Goal: Task Accomplishment & Management: Use online tool/utility

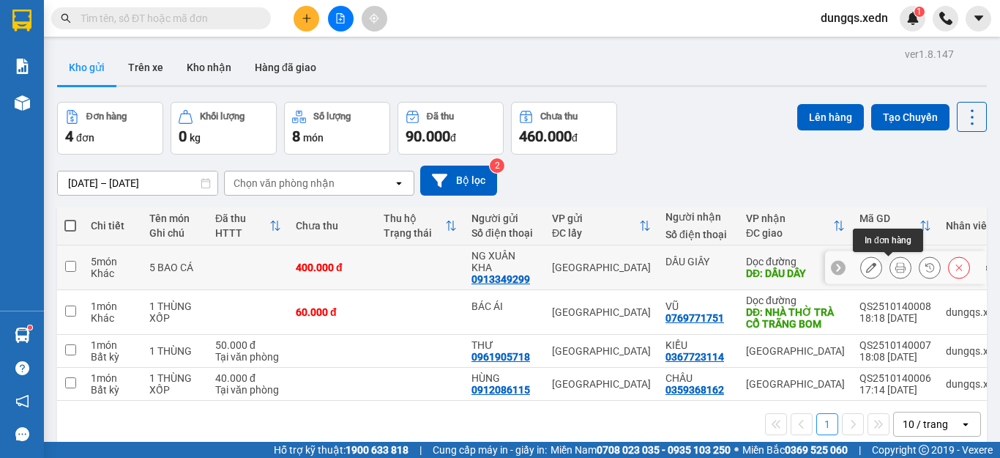
click at [896, 266] on icon at bounding box center [901, 267] width 10 height 10
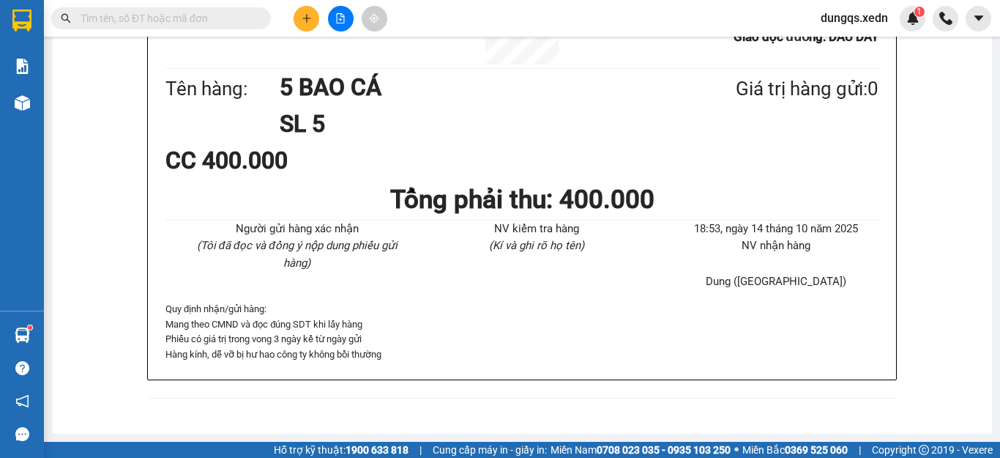
scroll to position [111, 0]
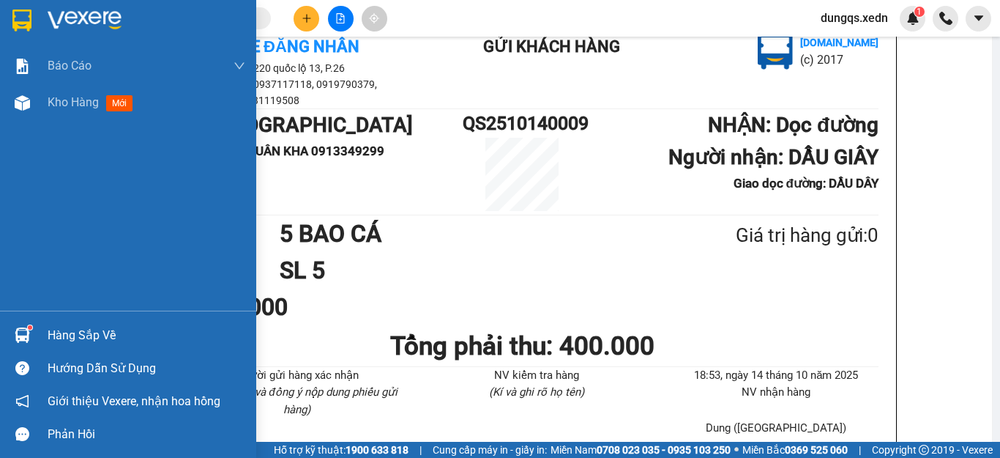
click at [22, 19] on img at bounding box center [21, 21] width 19 height 22
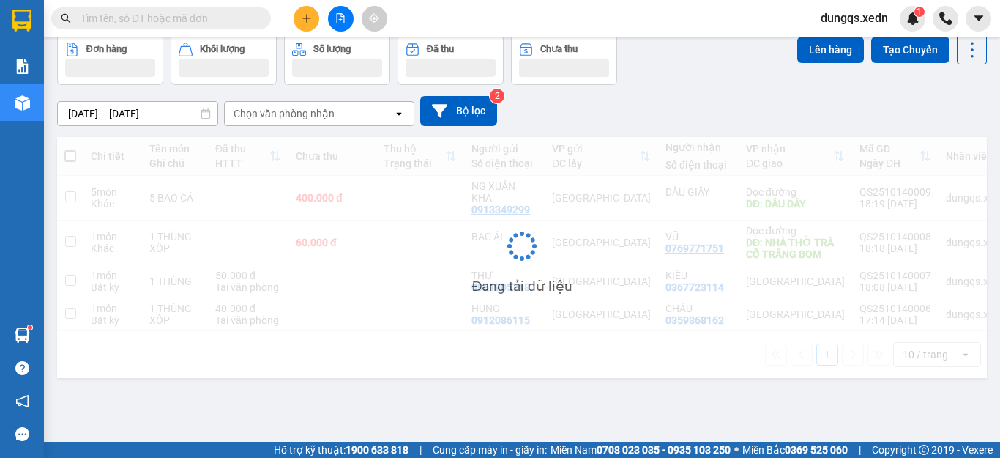
scroll to position [67, 0]
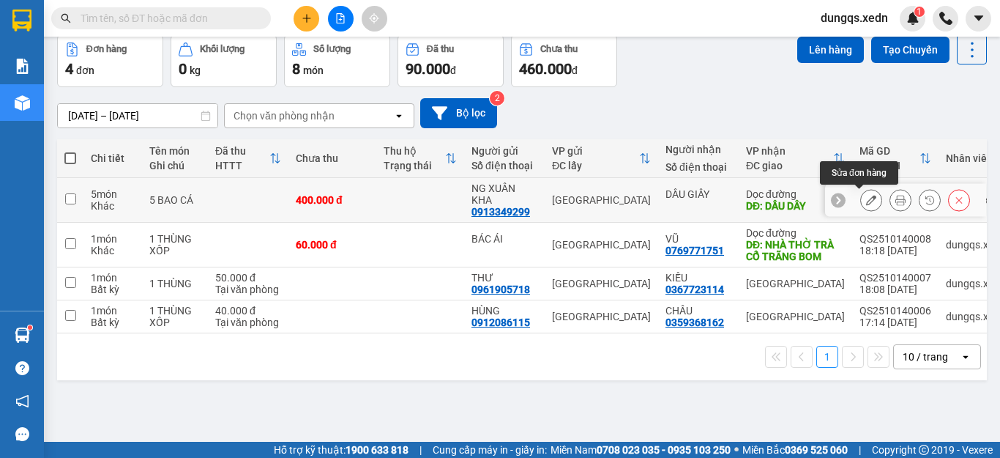
click at [866, 199] on icon at bounding box center [871, 200] width 10 height 10
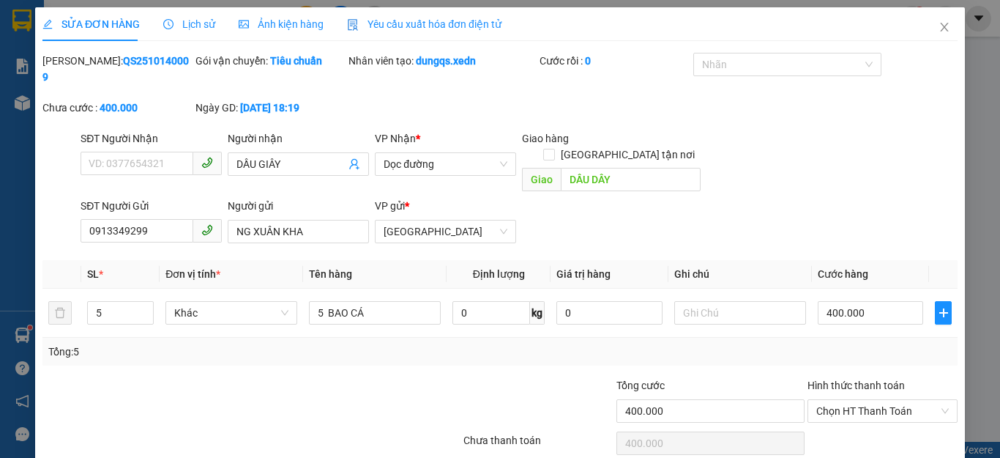
type input "DẦU GIÂY"
type input "DẦU DÂY"
type input "0913349299"
type input "NG XUÂN KHA"
type input "400.000"
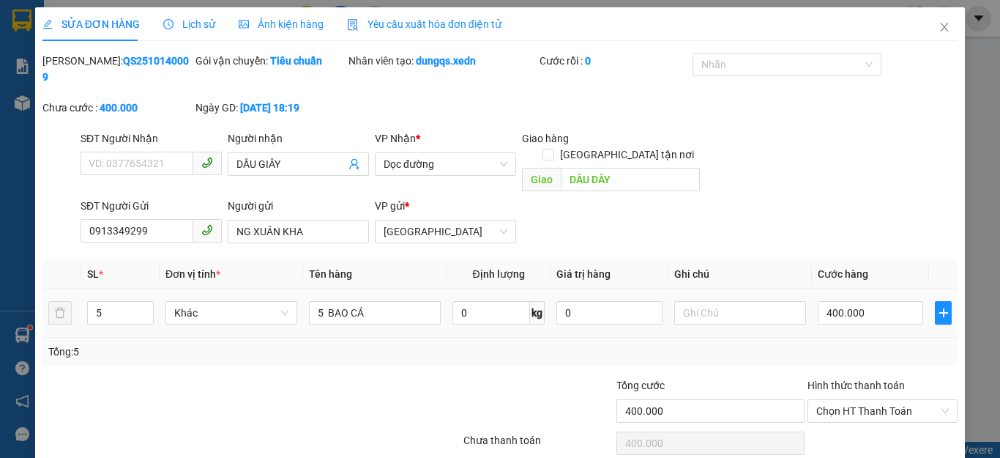
click at [877, 379] on label "Hình thức thanh toán" at bounding box center [856, 385] width 97 height 12
click at [877, 400] on input "Hình thức thanh toán" at bounding box center [877, 411] width 122 height 22
click at [868, 301] on input "400.000" at bounding box center [870, 312] width 105 height 23
click at [892, 400] on span "Chọn HT Thanh Toán" at bounding box center [882, 411] width 133 height 22
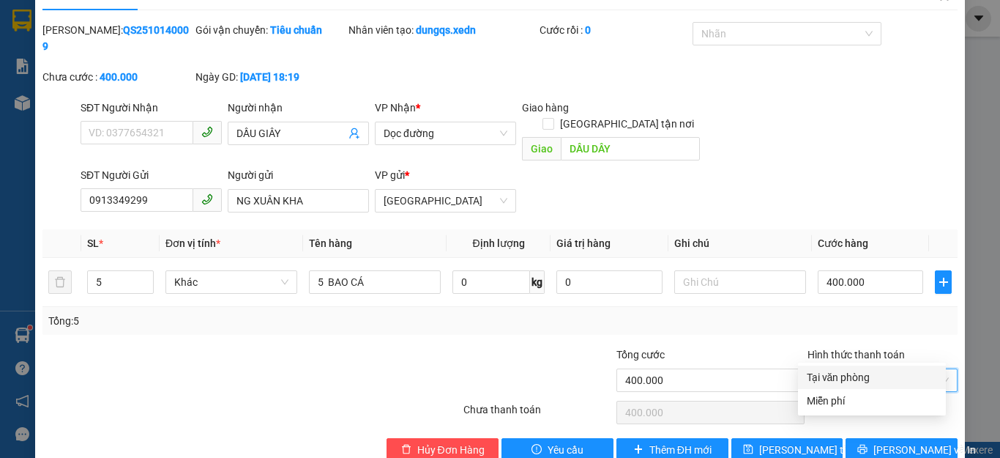
click at [857, 373] on div "Tại văn phòng" at bounding box center [872, 377] width 130 height 16
type input "0"
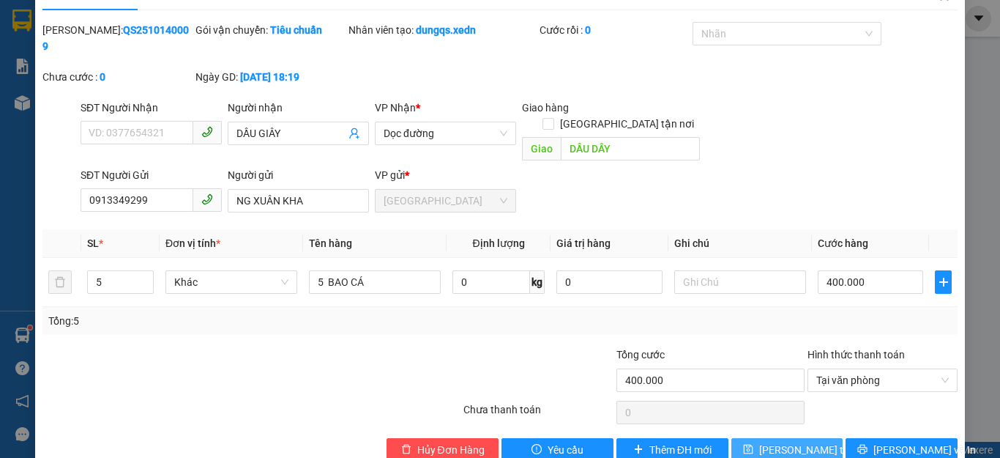
click at [787, 442] on span "Lưu thay đổi" at bounding box center [817, 450] width 117 height 16
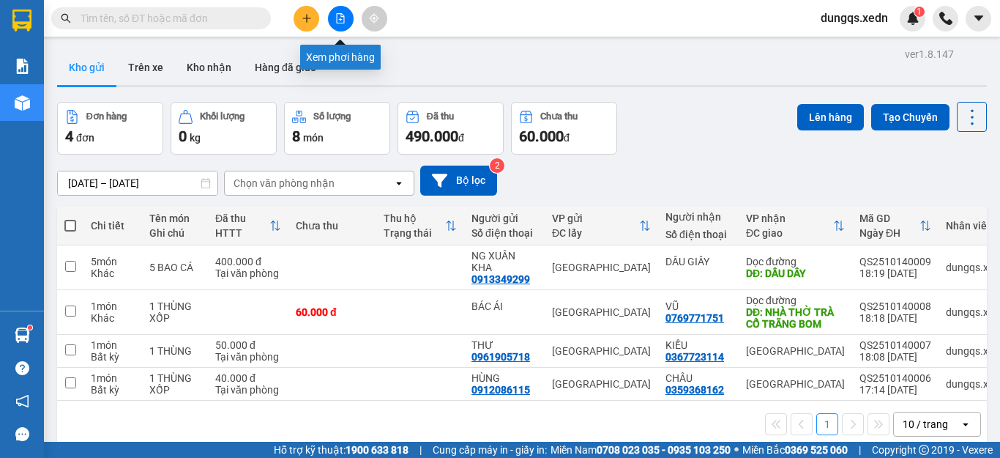
click at [343, 18] on icon "file-add" at bounding box center [340, 18] width 10 height 10
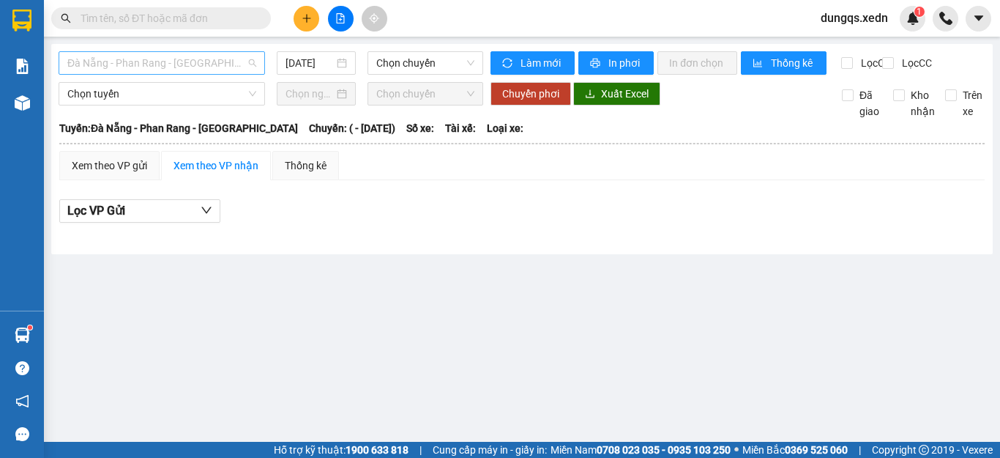
click at [144, 59] on span "Đà Nẵng - Phan Rang - [GEOGRAPHIC_DATA]" at bounding box center [161, 63] width 189 height 22
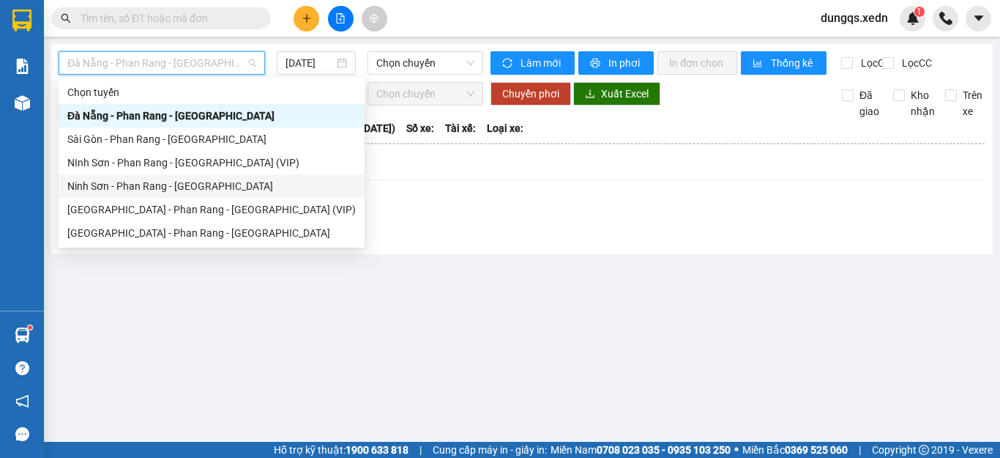
click at [133, 183] on div "Ninh Sơn - Phan Rang - [GEOGRAPHIC_DATA]" at bounding box center [211, 186] width 289 height 16
type input "[DATE]"
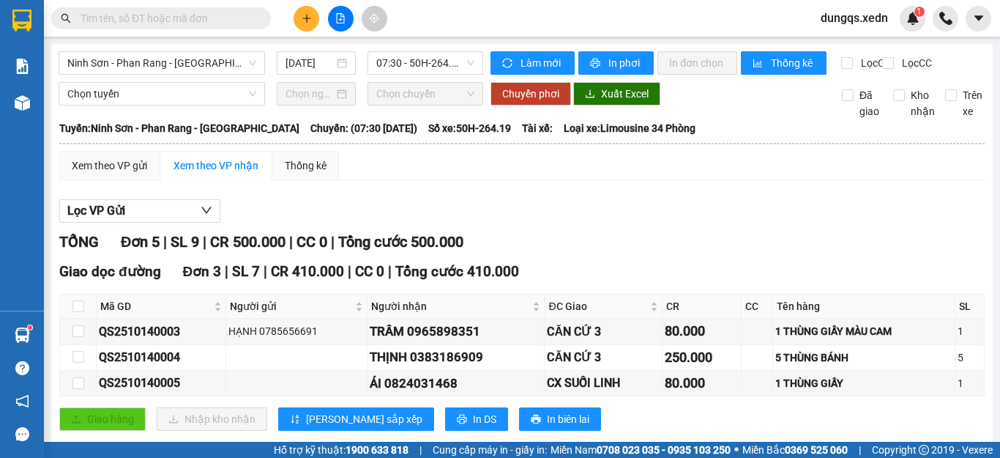
click at [81, 15] on input "text" at bounding box center [167, 18] width 173 height 16
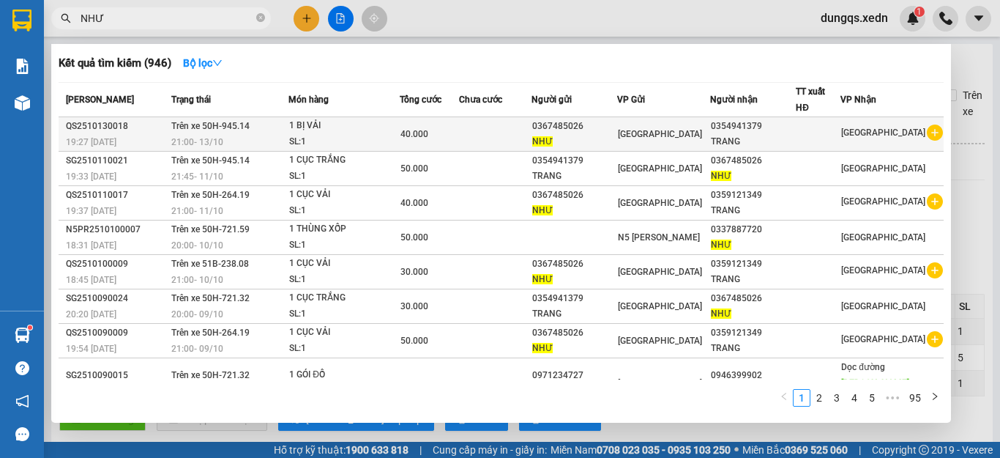
type input "NHƯ"
click at [615, 128] on div "0367485026" at bounding box center [574, 126] width 84 height 15
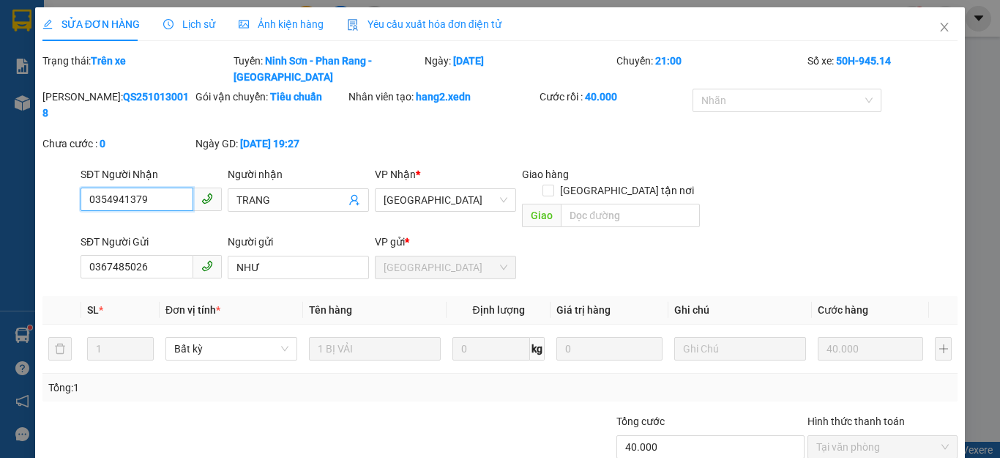
type input "0354941379"
type input "TRANG"
type input "0367485026"
type input "NHƯ"
type input "40.000"
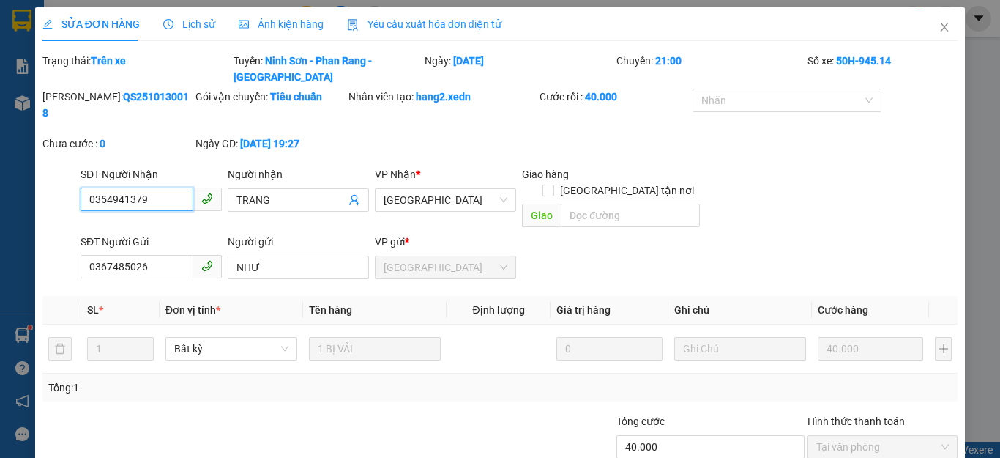
scroll to position [51, 0]
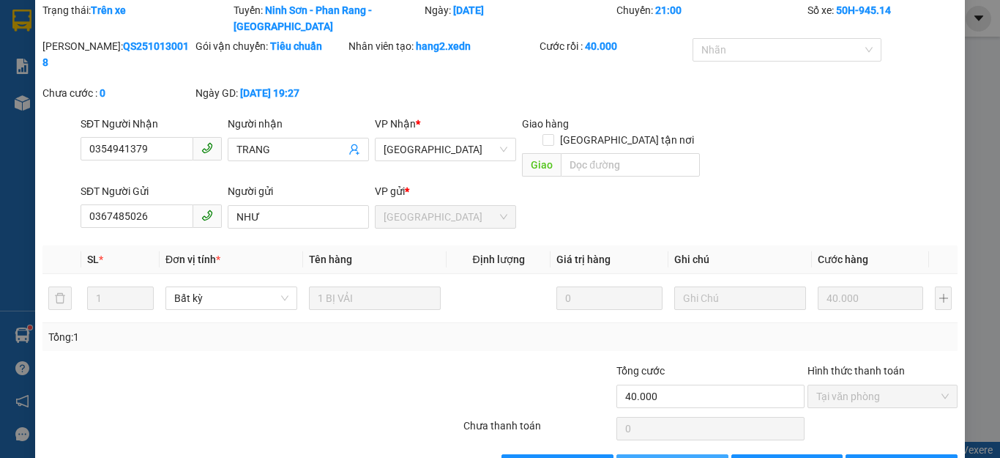
click at [633, 457] on icon "plus" at bounding box center [638, 465] width 10 height 10
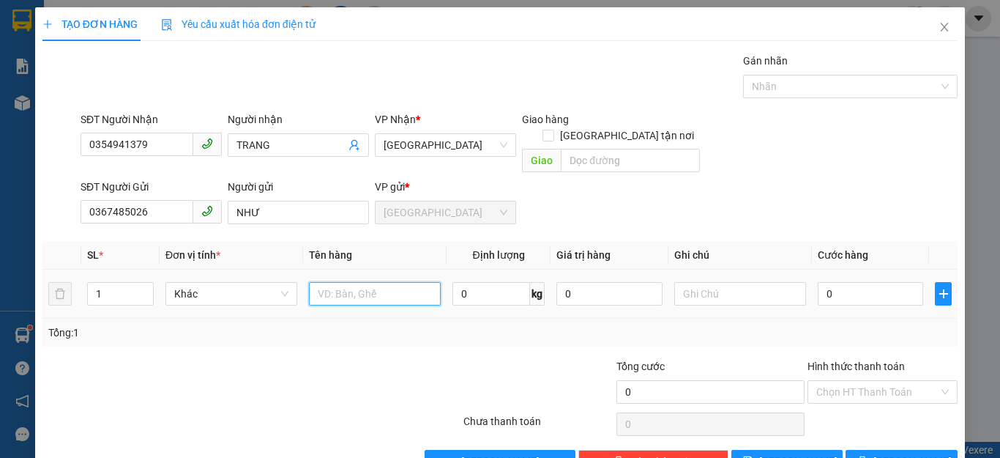
click at [312, 282] on input "text" at bounding box center [375, 293] width 132 height 23
type input "1 BAO XANH"
click at [825, 282] on input "0" at bounding box center [870, 293] width 105 height 23
type input "8"
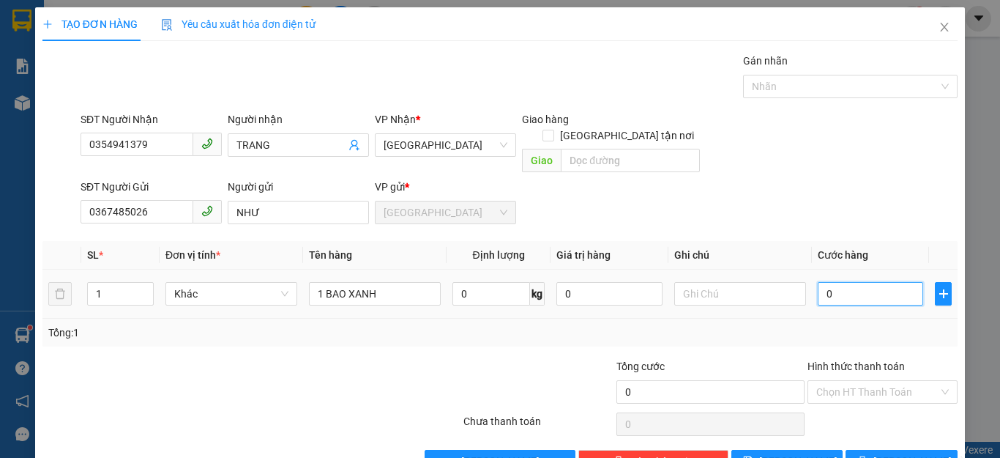
type input "8"
type input "80"
type input "80.000"
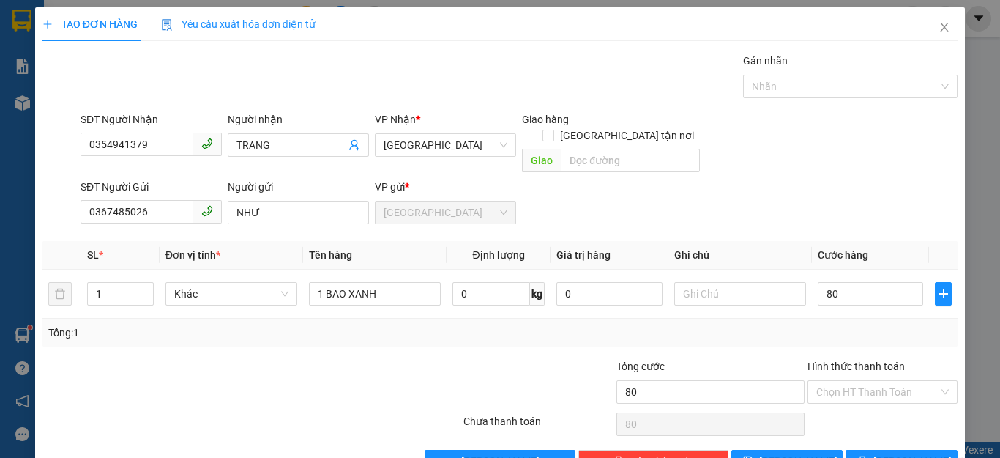
type input "80.000"
click at [898, 324] on div "Tổng: 1" at bounding box center [500, 332] width 904 height 16
click at [862, 381] on input "Hình thức thanh toán" at bounding box center [877, 392] width 122 height 22
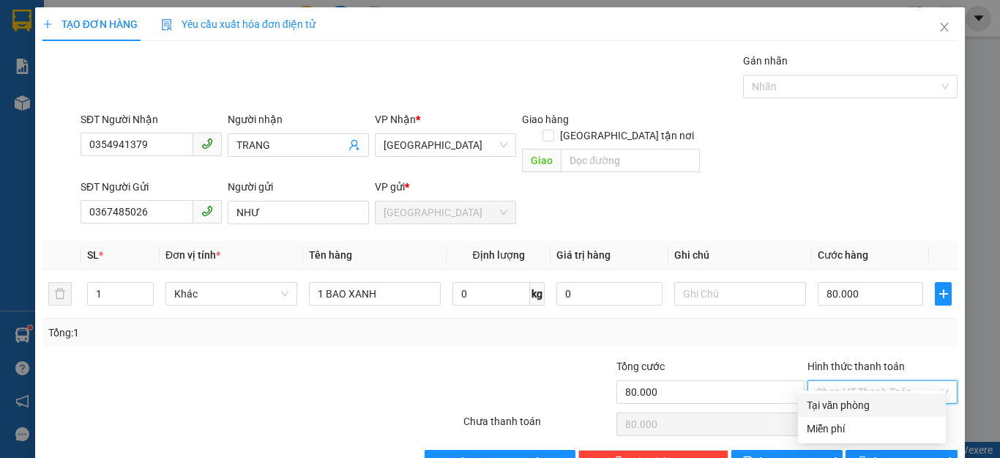
click at [843, 401] on div "Tại văn phòng" at bounding box center [872, 405] width 130 height 16
type input "0"
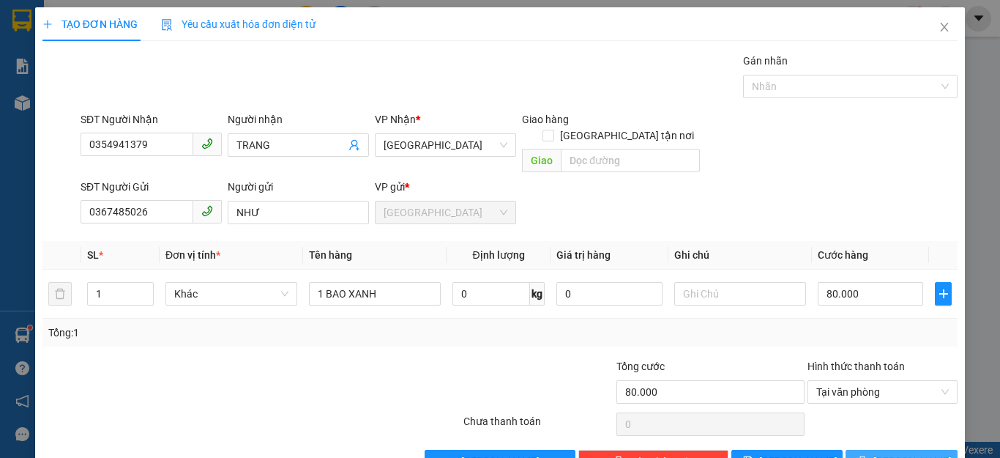
click at [868, 455] on icon "printer" at bounding box center [862, 460] width 10 height 10
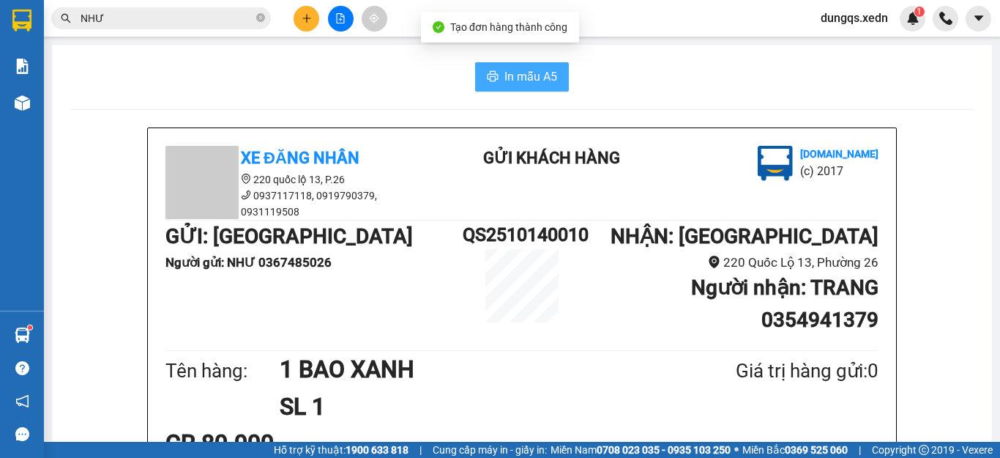
click at [507, 72] on span "In mẫu A5" at bounding box center [531, 76] width 53 height 18
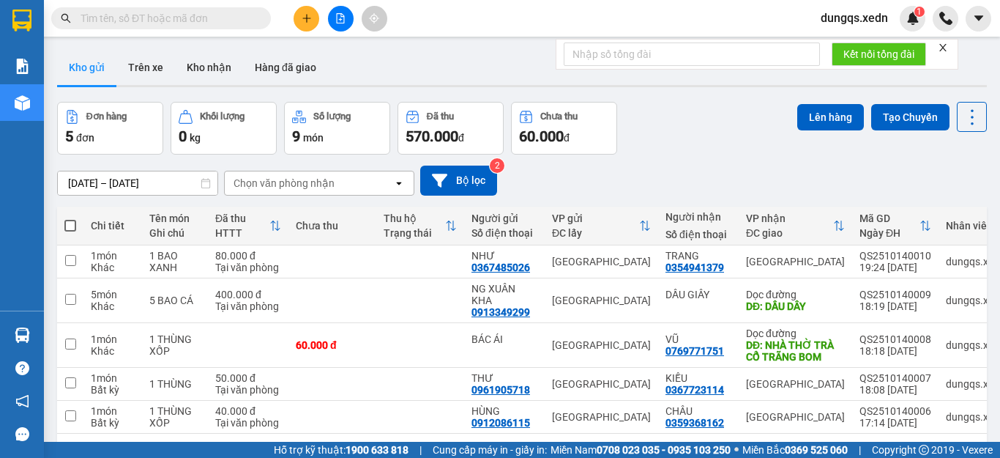
click at [69, 225] on span at bounding box center [70, 226] width 12 height 12
click at [70, 218] on input "checkbox" at bounding box center [70, 218] width 0 height 0
checkbox input "true"
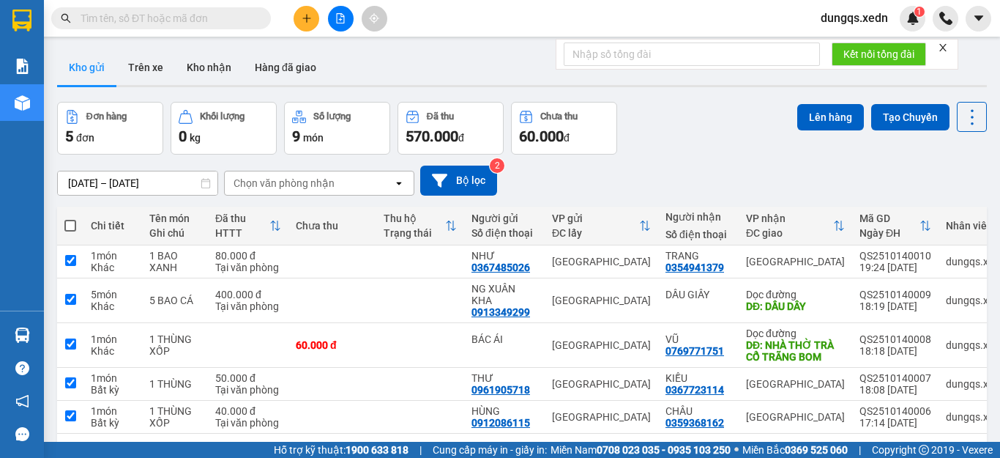
checkbox input "true"
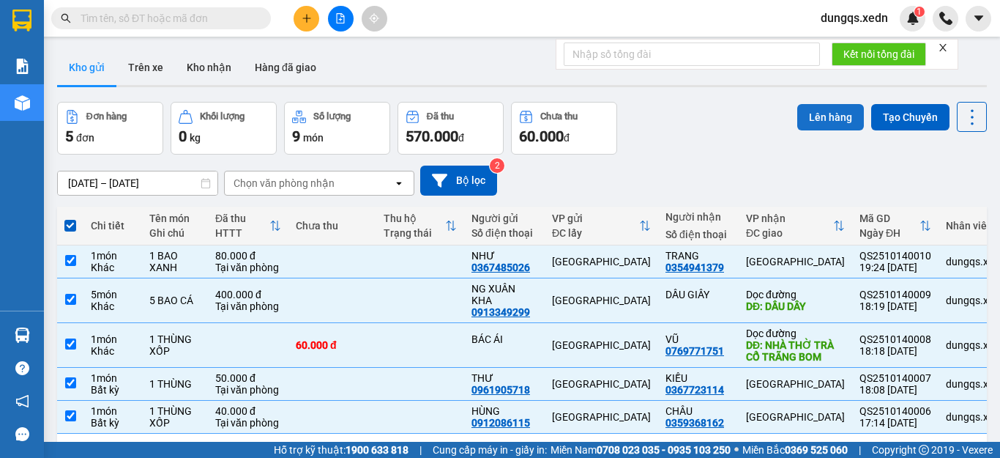
click at [805, 114] on button "Lên hàng" at bounding box center [830, 117] width 67 height 26
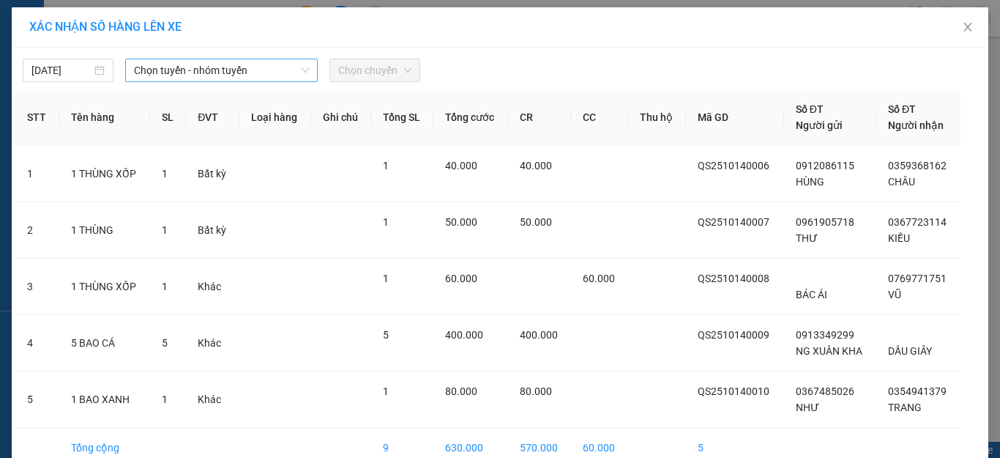
click at [239, 72] on span "Chọn tuyến - nhóm tuyến" at bounding box center [221, 70] width 175 height 22
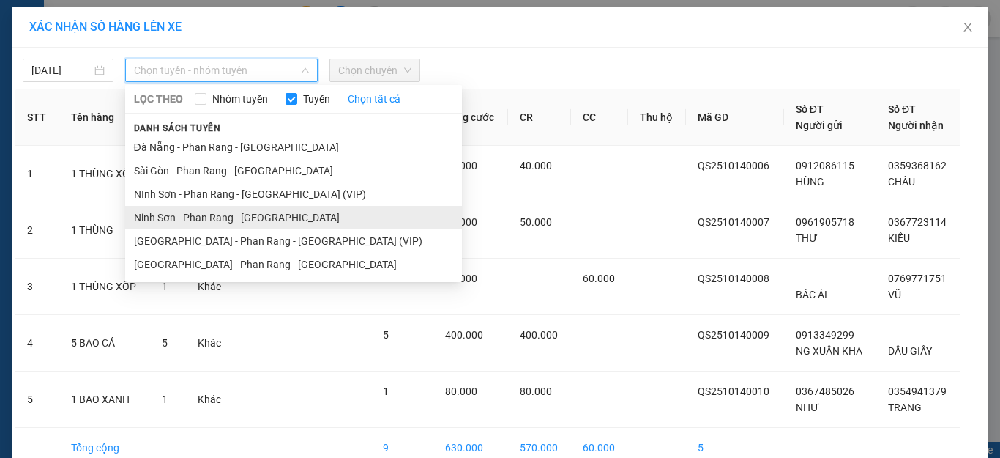
click at [218, 215] on li "Ninh Sơn - Phan Rang - [GEOGRAPHIC_DATA]" at bounding box center [293, 217] width 337 height 23
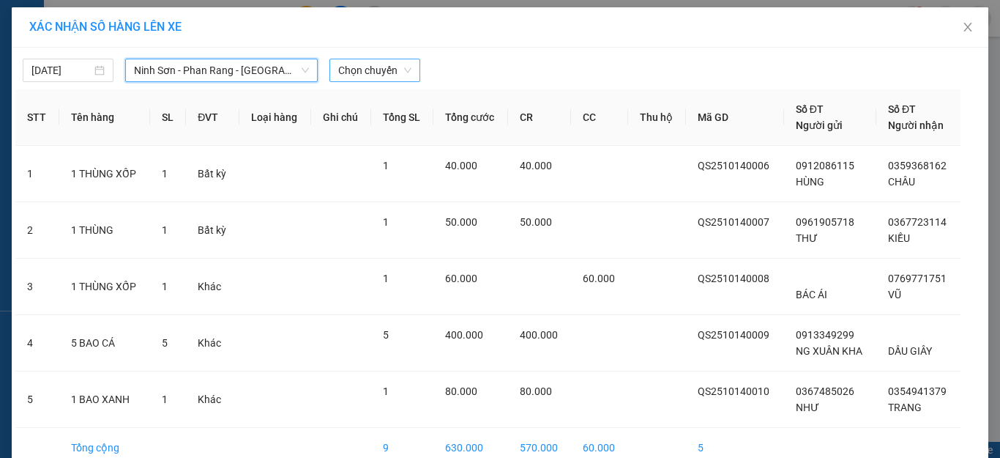
click at [353, 74] on span "Chọn chuyến" at bounding box center [374, 70] width 73 height 22
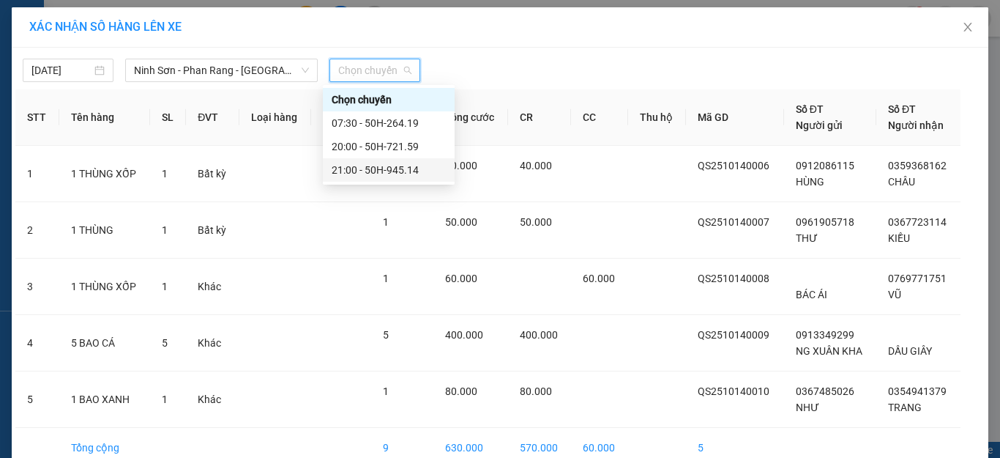
click at [380, 169] on div "21:00 - 50H-945.14" at bounding box center [389, 170] width 114 height 16
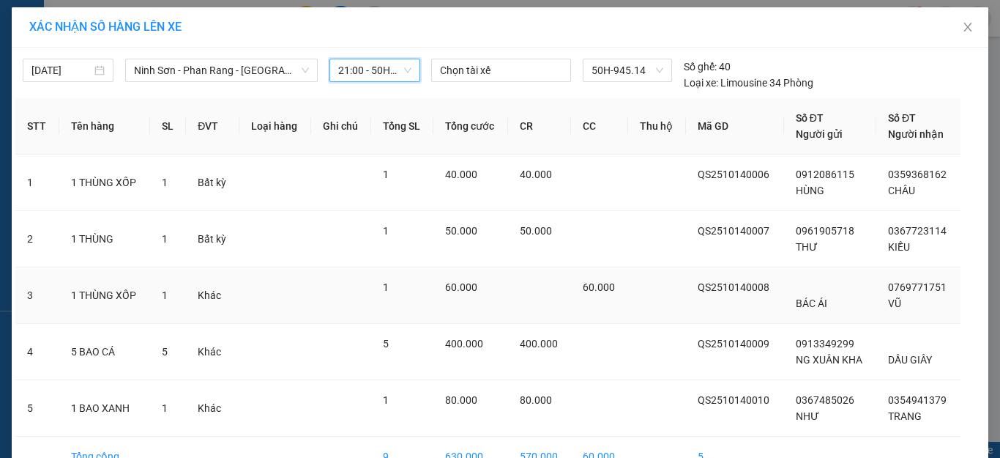
scroll to position [86, 0]
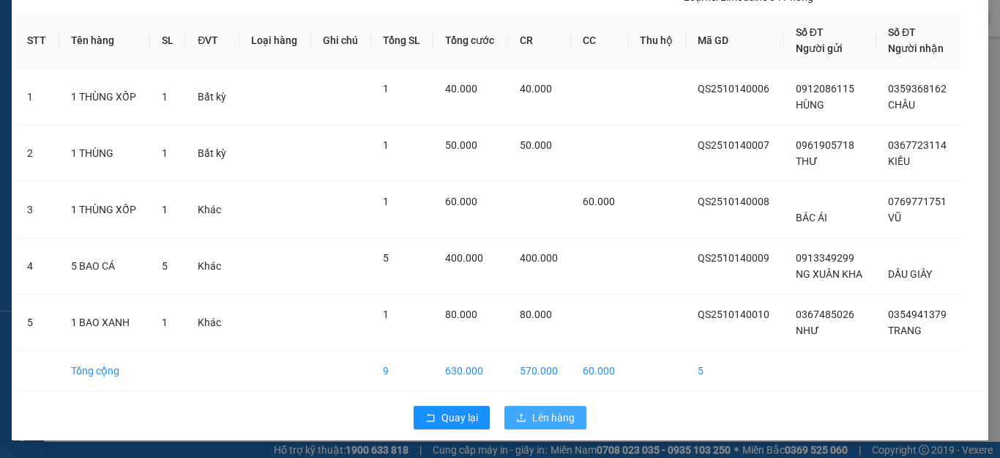
click at [524, 418] on button "Lên hàng" at bounding box center [546, 417] width 82 height 23
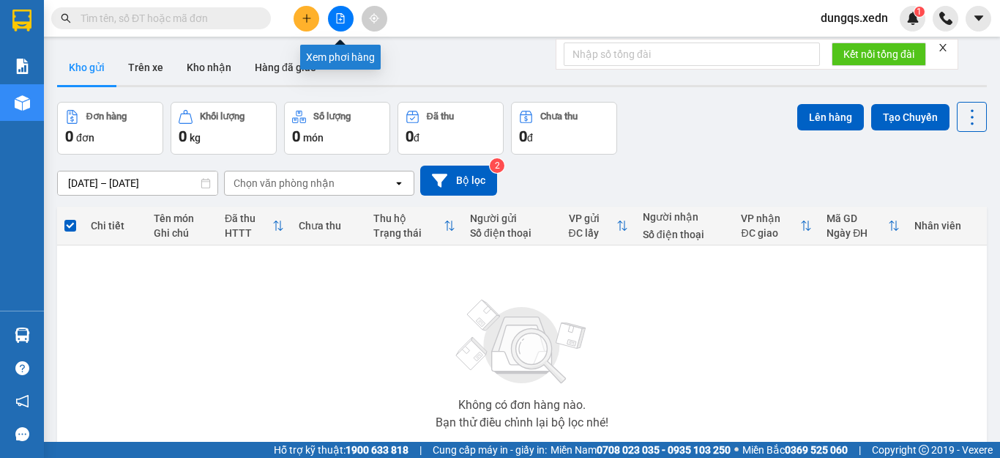
click at [340, 15] on icon "file-add" at bounding box center [340, 18] width 10 height 10
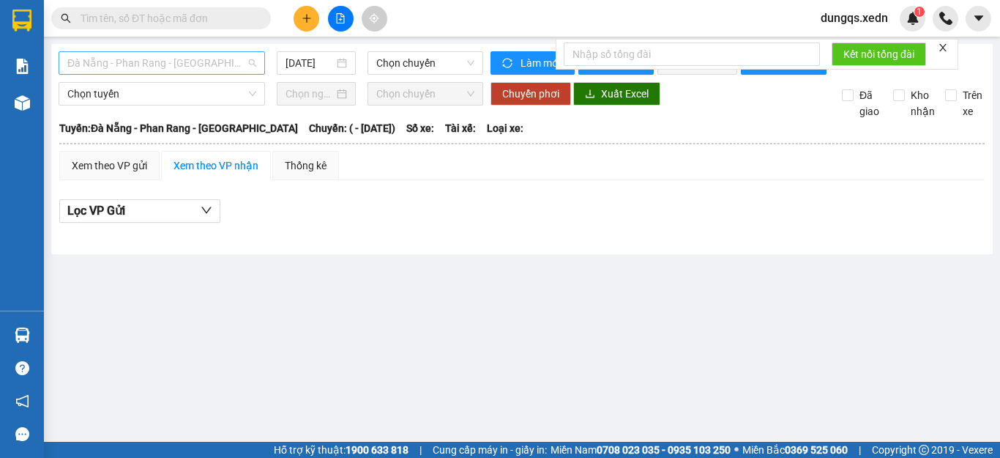
click at [206, 66] on span "Đà Nẵng - Phan Rang - [GEOGRAPHIC_DATA]" at bounding box center [161, 63] width 189 height 22
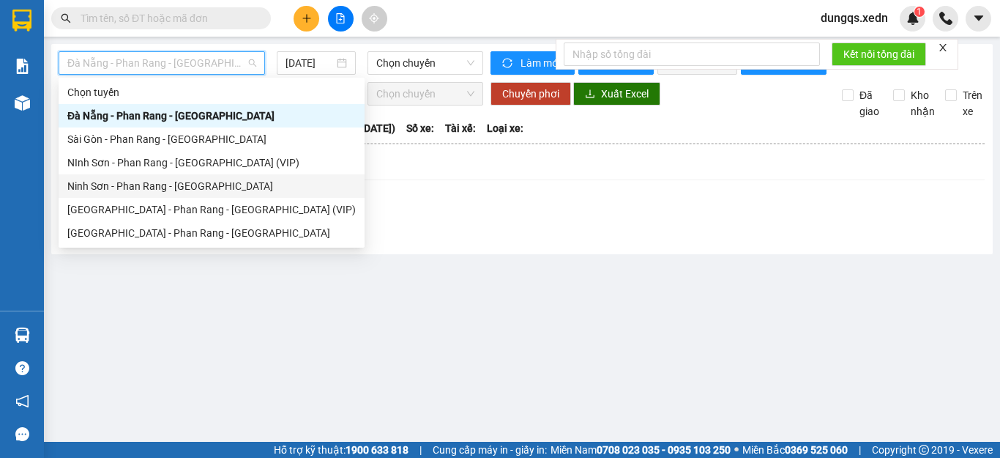
click at [168, 182] on div "Ninh Sơn - Phan Rang - [GEOGRAPHIC_DATA]" at bounding box center [211, 186] width 289 height 16
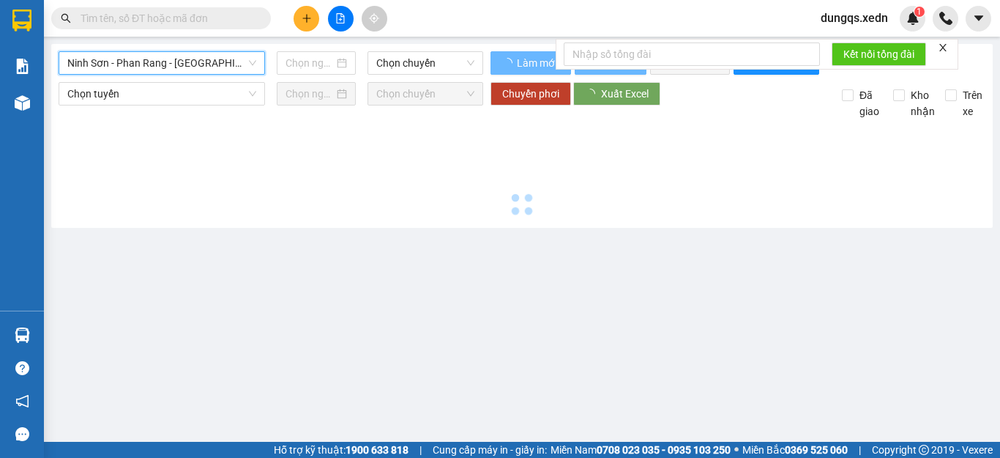
type input "[DATE]"
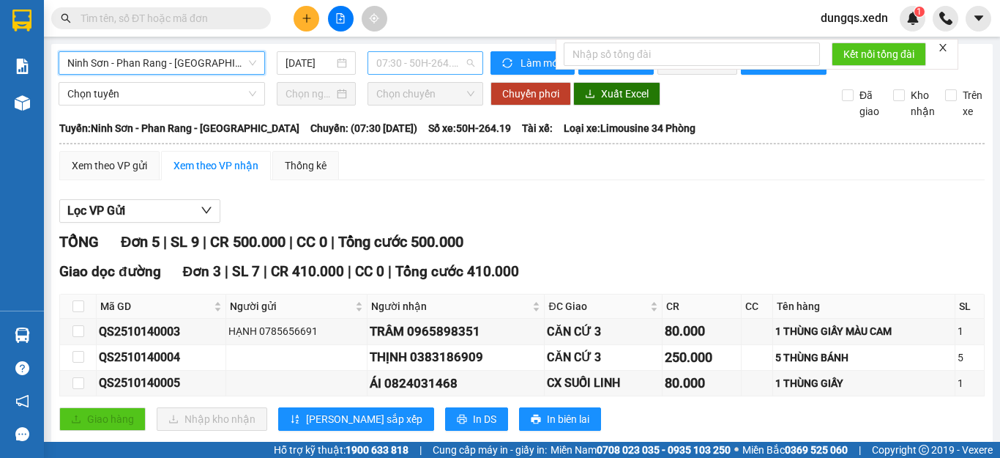
click at [406, 61] on span "07:30 - 50H-264.19" at bounding box center [425, 63] width 98 height 22
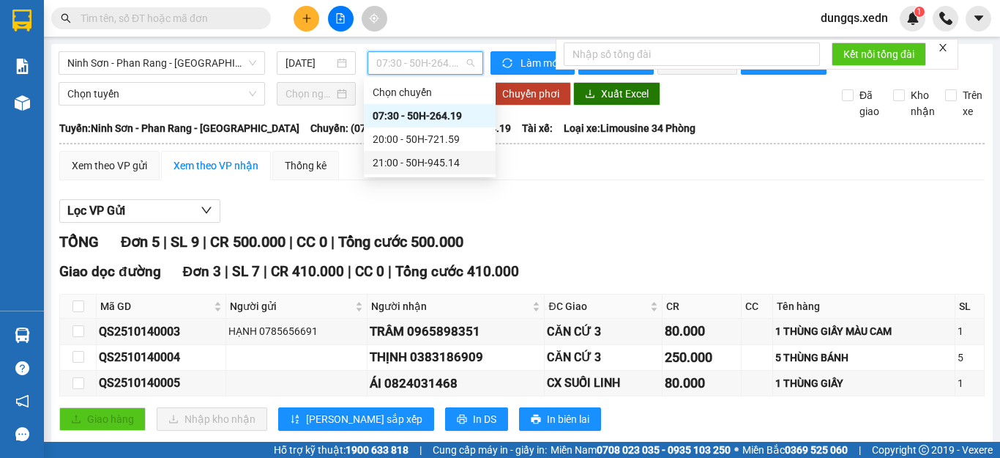
click at [410, 161] on div "21:00 - 50H-945.14" at bounding box center [430, 163] width 114 height 16
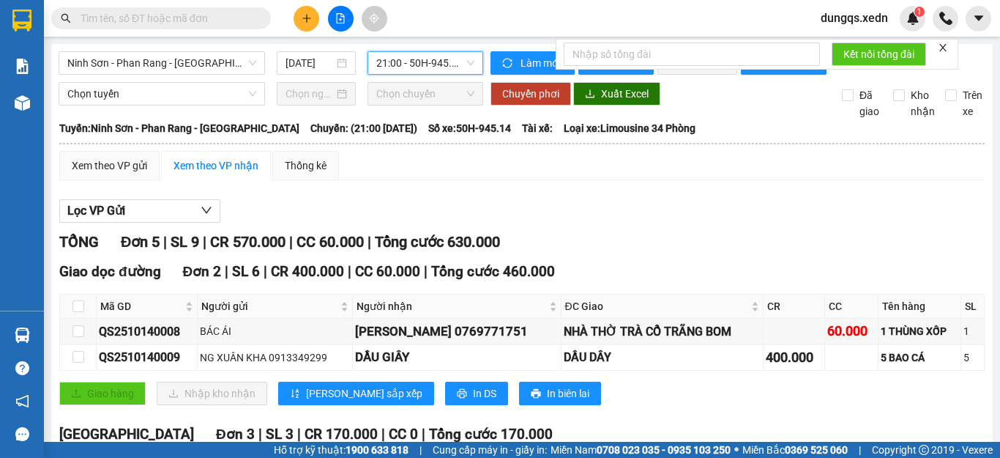
click at [948, 43] on icon "close" at bounding box center [943, 47] width 10 height 10
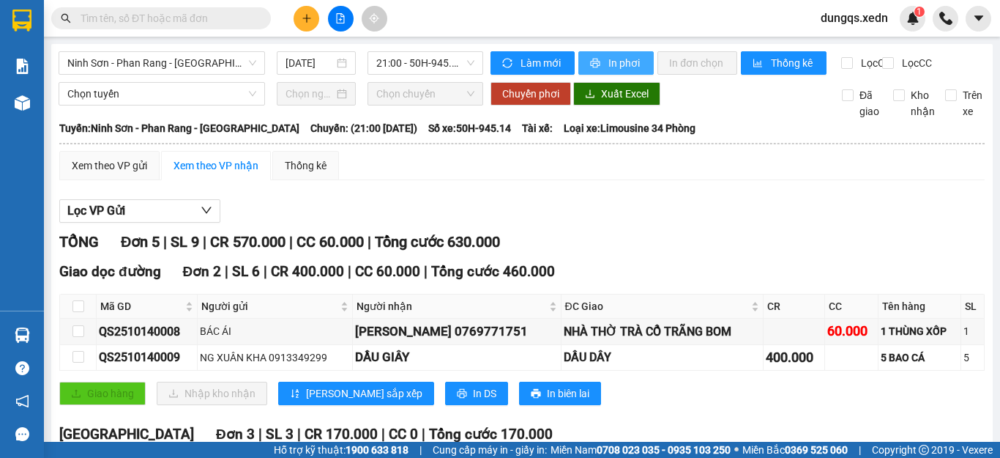
click at [609, 61] on span "In phơi" at bounding box center [626, 63] width 34 height 16
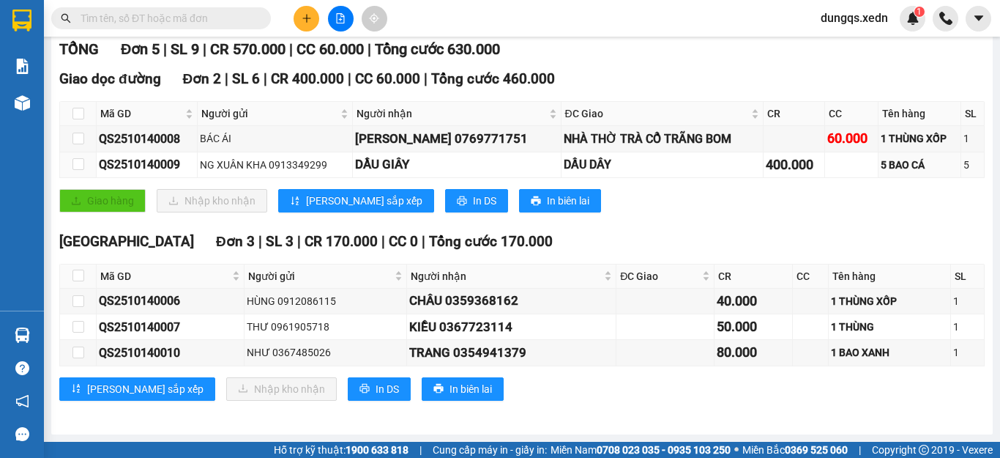
scroll to position [59, 0]
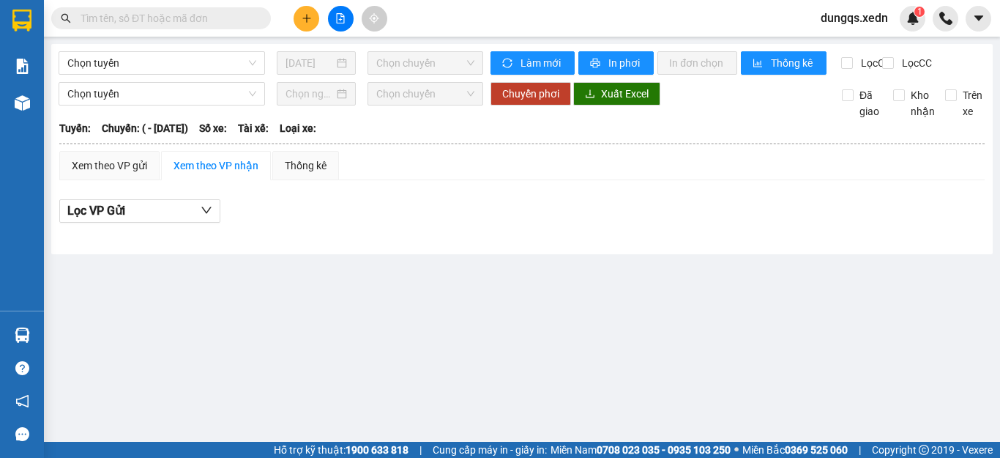
click at [878, 18] on span "dungqs.xedn" at bounding box center [854, 18] width 91 height 18
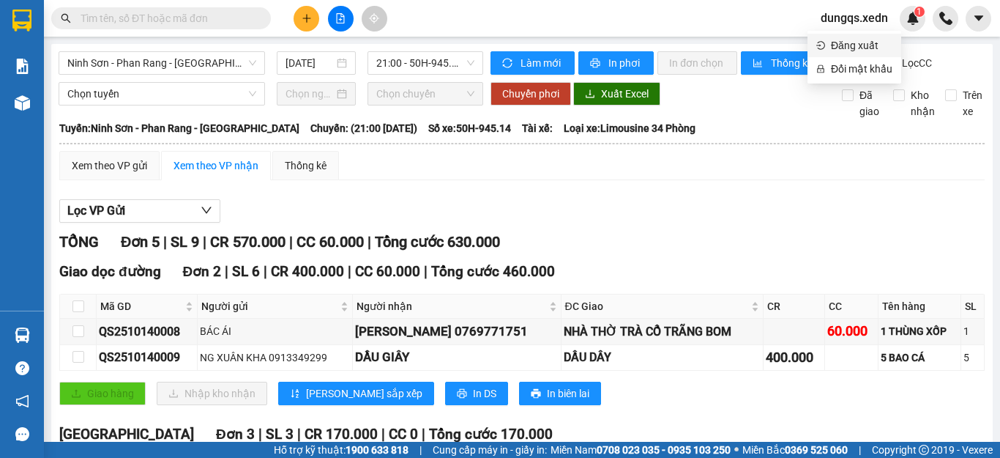
click at [857, 47] on span "Đăng xuất" at bounding box center [862, 45] width 62 height 16
